Goal: Task Accomplishment & Management: Manage account settings

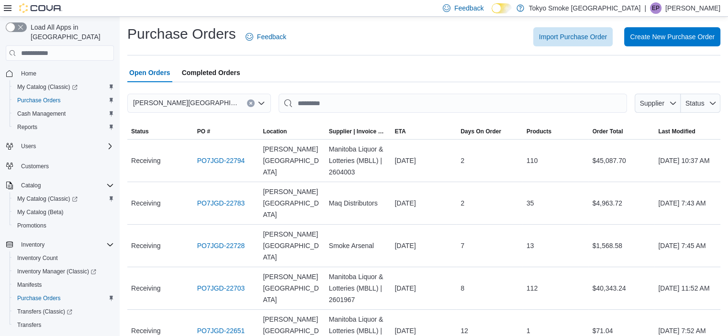
click at [704, 9] on p "Emily Paramor" at bounding box center [692, 7] width 55 height 11
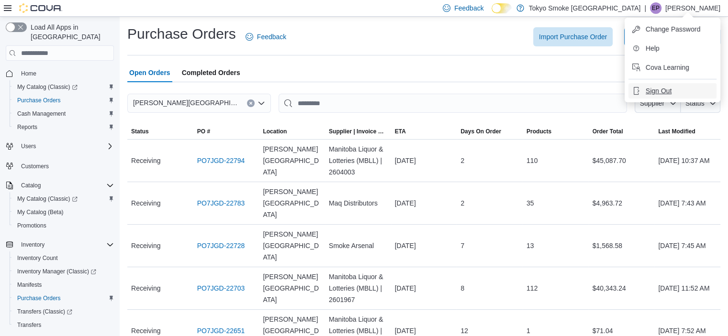
click at [674, 95] on button "Sign Out" at bounding box center [672, 90] width 88 height 15
